Goal: Task Accomplishment & Management: Complete application form

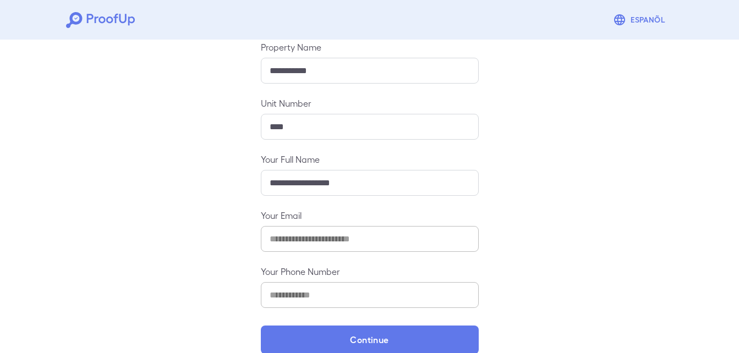
scroll to position [145, 0]
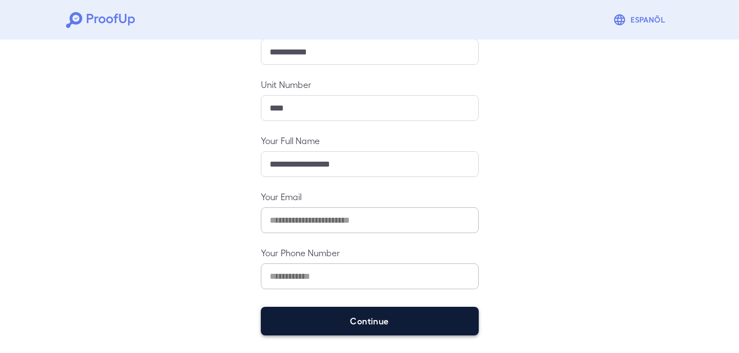
click at [364, 317] on button "Continue" at bounding box center [370, 321] width 218 height 29
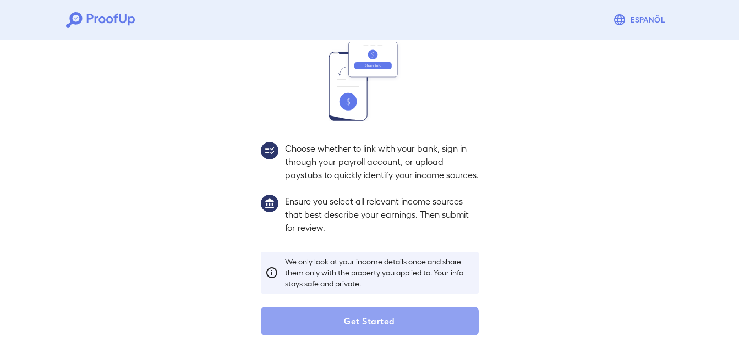
click at [364, 317] on button "Get Started" at bounding box center [370, 321] width 218 height 29
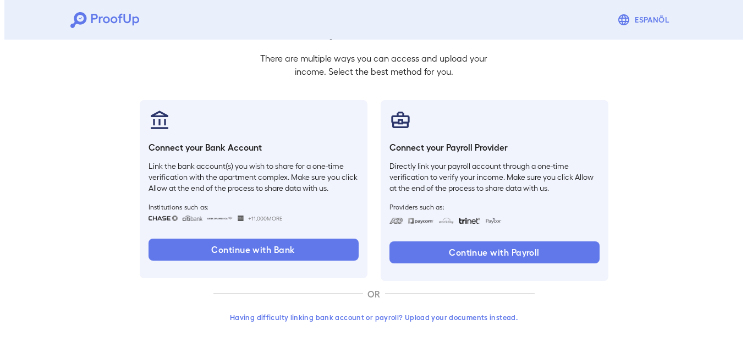
scroll to position [67, 0]
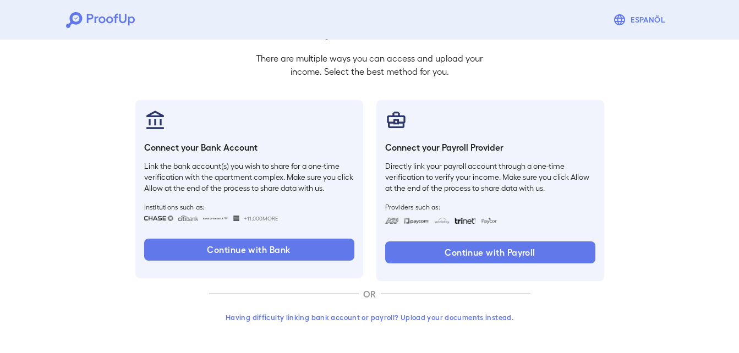
click at [320, 315] on button "Having difficulty linking bank account or payroll? Upload your documents instea…" at bounding box center [369, 318] width 321 height 20
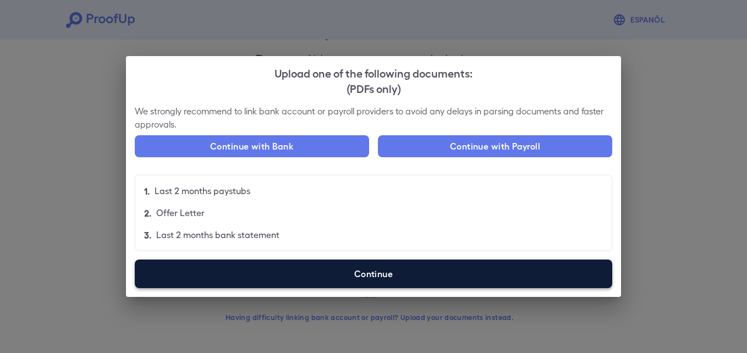
click at [297, 271] on label "Continue" at bounding box center [374, 274] width 478 height 29
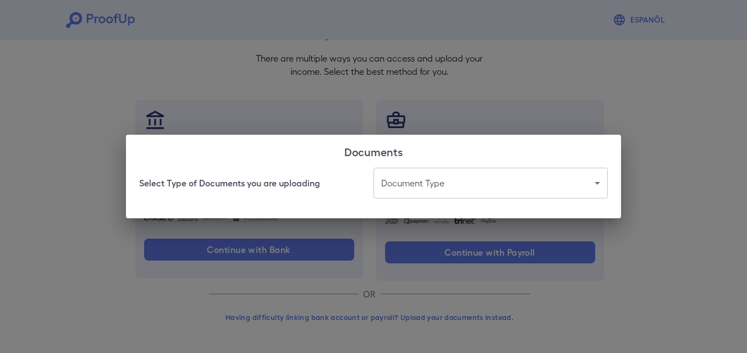
click at [478, 184] on body "Espanõl Go back How Would You Like to Verify Your Income? There are multiple wa…" at bounding box center [373, 143] width 747 height 420
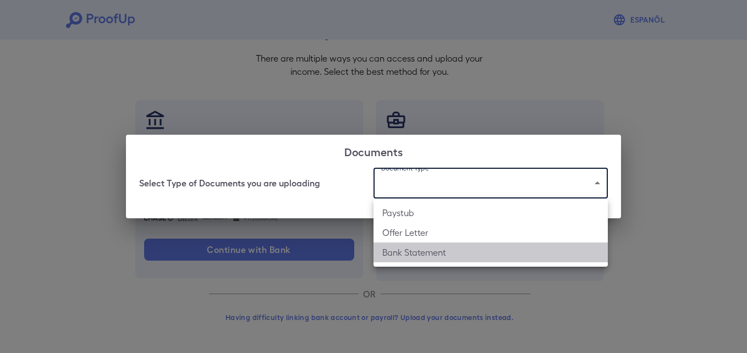
click at [448, 255] on li "Bank Statement" at bounding box center [491, 253] width 234 height 20
type input "**********"
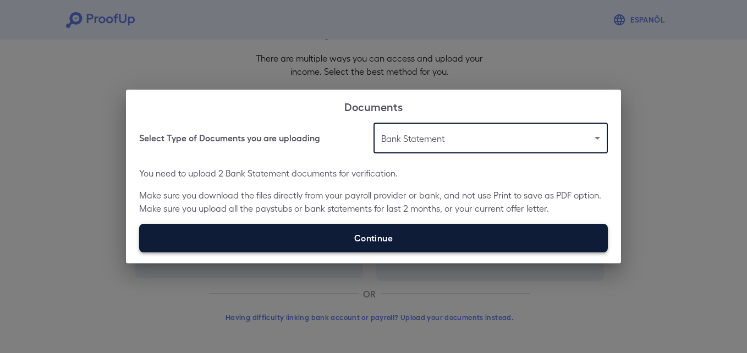
click at [277, 241] on label "Continue" at bounding box center [373, 238] width 469 height 29
click at [140, 252] on input "Continue" at bounding box center [139, 252] width 1 height 1
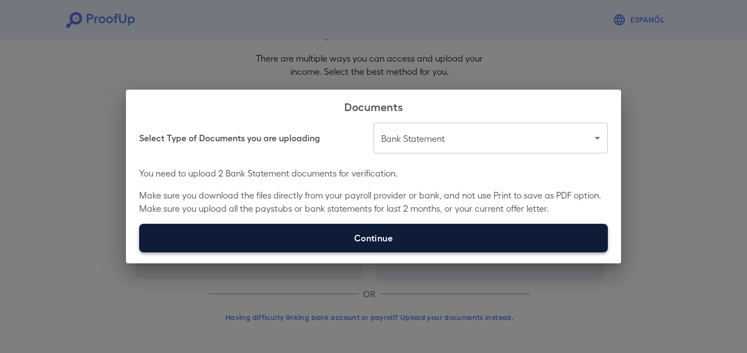
type input "**********"
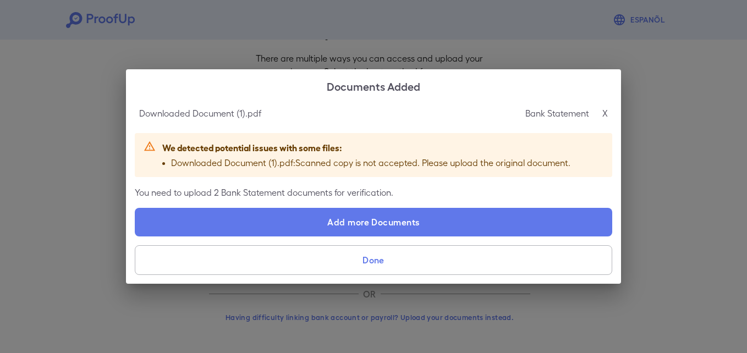
click at [605, 116] on p "X" at bounding box center [605, 113] width 6 height 13
